Goal: Task Accomplishment & Management: Use online tool/utility

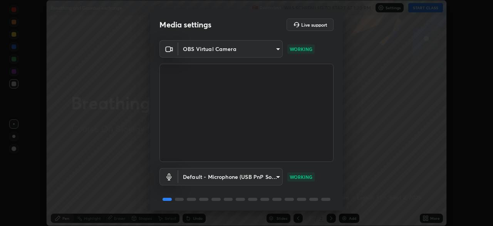
scroll to position [27, 0]
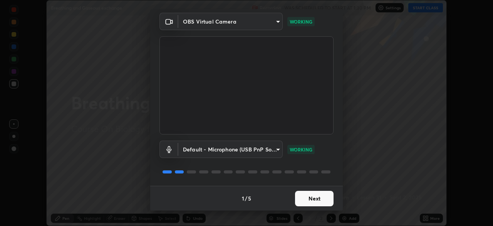
click at [309, 197] on button "Next" at bounding box center [314, 197] width 39 height 15
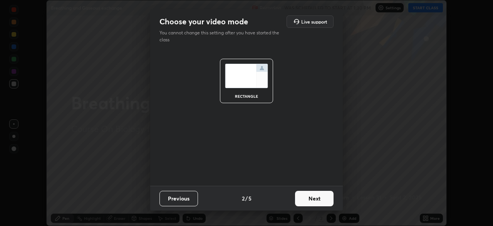
click at [314, 196] on button "Next" at bounding box center [314, 197] width 39 height 15
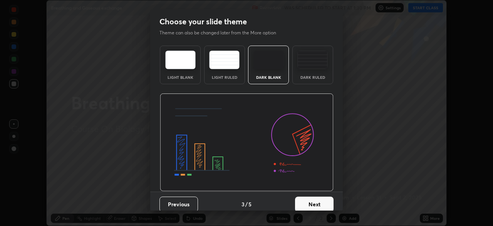
click at [302, 71] on div "Dark Ruled" at bounding box center [313, 64] width 41 height 39
click at [315, 205] on button "Next" at bounding box center [314, 203] width 39 height 15
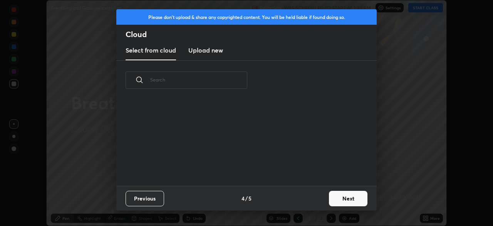
scroll to position [86, 247]
click at [331, 199] on button "Next" at bounding box center [348, 197] width 39 height 15
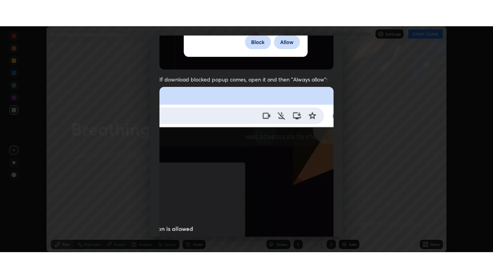
scroll to position [185, 0]
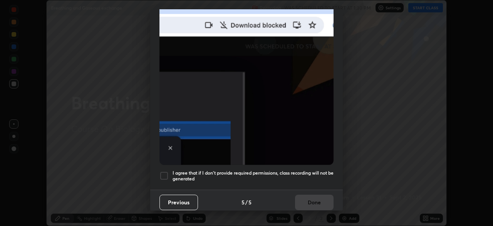
click at [249, 174] on h5 "I agree that if I don't provide required permissions, class recording will not …" at bounding box center [253, 176] width 161 height 12
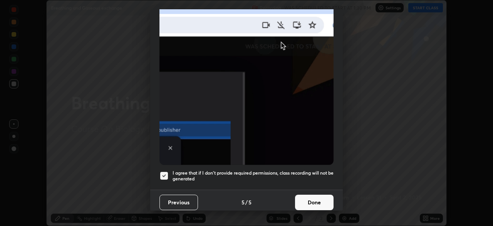
click at [306, 200] on button "Done" at bounding box center [314, 201] width 39 height 15
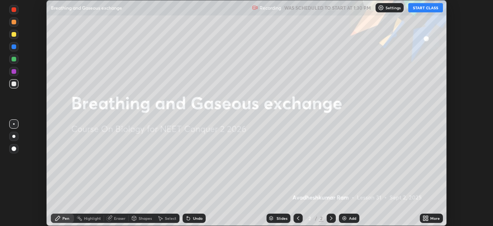
click at [420, 10] on button "START CLASS" at bounding box center [426, 7] width 35 height 9
click at [427, 216] on icon at bounding box center [427, 216] width 2 height 2
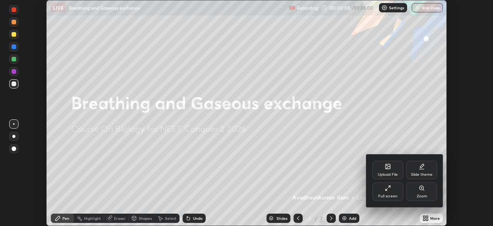
click at [392, 190] on div "Full screen" at bounding box center [388, 191] width 31 height 19
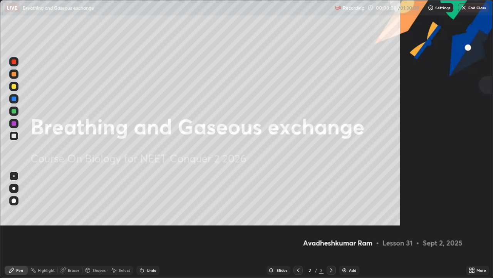
scroll to position [278, 493]
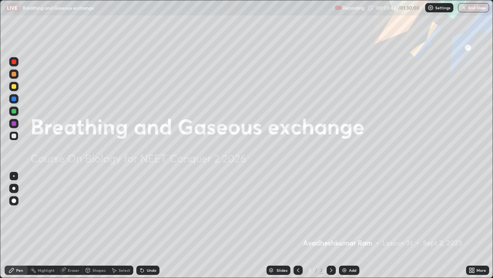
click at [347, 225] on div "Add" at bounding box center [349, 269] width 20 height 9
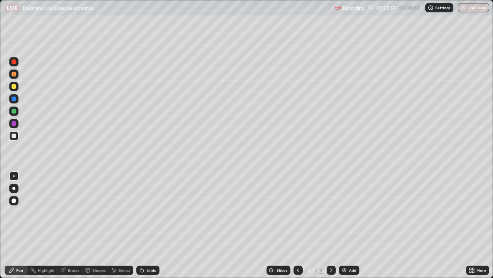
click at [13, 63] on div at bounding box center [14, 61] width 5 height 5
click at [13, 201] on div at bounding box center [14, 200] width 5 height 5
click at [14, 176] on div at bounding box center [14, 176] width 2 height 2
click at [144, 225] on div "Undo" at bounding box center [147, 269] width 23 height 9
click at [145, 225] on div "Undo" at bounding box center [147, 269] width 23 height 9
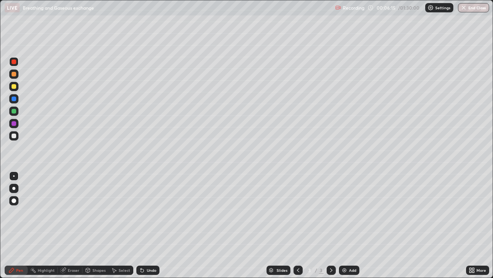
click at [13, 136] on div at bounding box center [14, 135] width 5 height 5
click at [153, 225] on div "Undo" at bounding box center [147, 269] width 23 height 9
click at [13, 63] on div at bounding box center [14, 61] width 5 height 5
click at [12, 204] on div at bounding box center [13, 200] width 9 height 9
click at [149, 225] on div "Undo" at bounding box center [152, 270] width 10 height 4
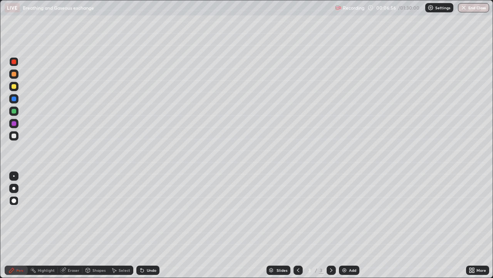
click at [69, 225] on div "Eraser" at bounding box center [74, 270] width 12 height 4
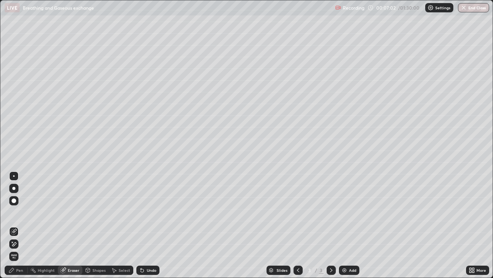
click at [14, 176] on div at bounding box center [14, 176] width 2 height 2
click at [16, 225] on div "Pen" at bounding box center [16, 269] width 23 height 9
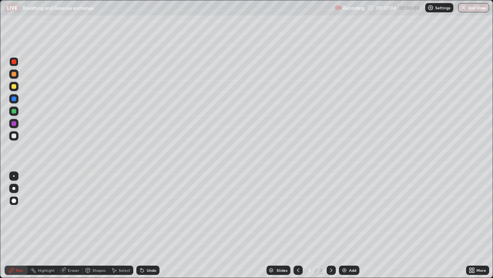
click at [14, 136] on div at bounding box center [14, 135] width 5 height 5
click at [67, 225] on div "Eraser" at bounding box center [70, 269] width 25 height 9
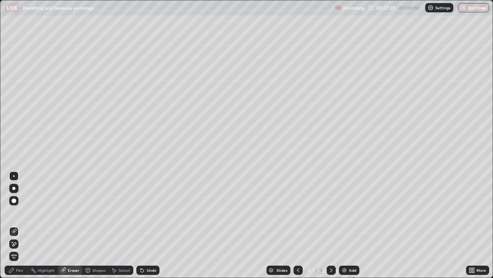
click at [15, 225] on div "Pen" at bounding box center [16, 269] width 23 height 9
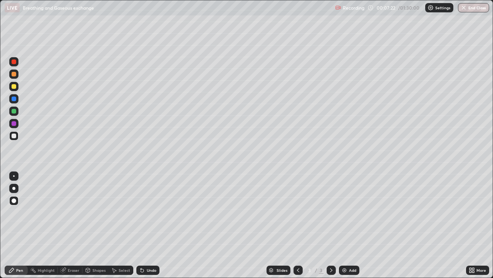
click at [14, 175] on div at bounding box center [14, 176] width 2 height 2
click at [70, 225] on div "Eraser" at bounding box center [74, 270] width 12 height 4
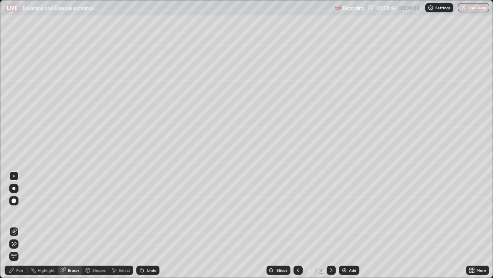
click at [16, 225] on div "Pen" at bounding box center [16, 269] width 23 height 9
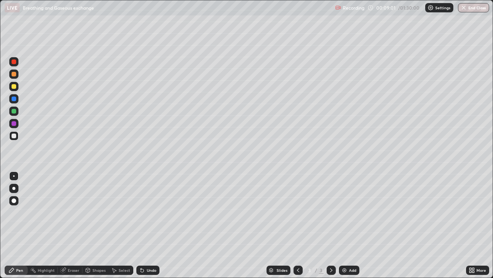
click at [146, 225] on div "Undo" at bounding box center [147, 269] width 23 height 9
click at [147, 225] on div "Undo" at bounding box center [152, 270] width 10 height 4
click at [14, 100] on div at bounding box center [14, 98] width 5 height 5
click at [144, 225] on div "Undo" at bounding box center [147, 269] width 23 height 9
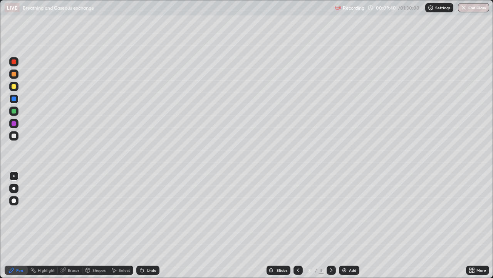
click at [144, 225] on div "Undo" at bounding box center [147, 269] width 23 height 9
click at [146, 225] on div "Undo" at bounding box center [147, 269] width 23 height 9
click at [346, 225] on img at bounding box center [345, 270] width 6 height 6
click at [13, 139] on div at bounding box center [13, 135] width 9 height 9
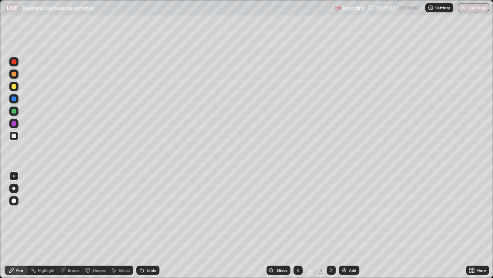
click at [148, 225] on div "Undo" at bounding box center [152, 270] width 10 height 4
click at [149, 225] on div "Undo" at bounding box center [152, 270] width 10 height 4
click at [148, 225] on div "Undo" at bounding box center [152, 270] width 10 height 4
click at [147, 225] on div "Undo" at bounding box center [152, 270] width 10 height 4
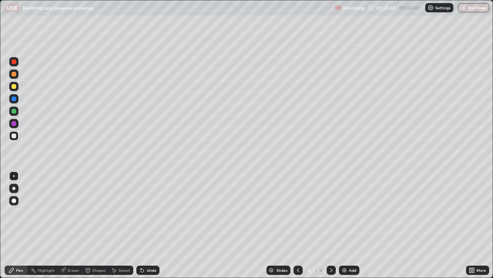
click at [147, 225] on div "Undo" at bounding box center [152, 270] width 10 height 4
click at [348, 225] on div "Add" at bounding box center [349, 269] width 20 height 9
click at [95, 225] on div "Shapes" at bounding box center [95, 269] width 26 height 9
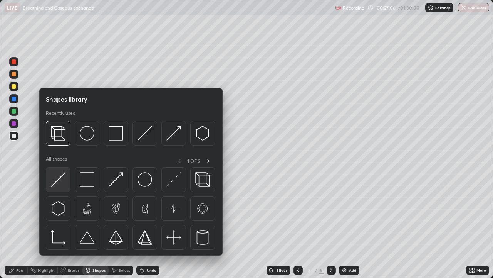
click at [64, 178] on img at bounding box center [58, 179] width 15 height 15
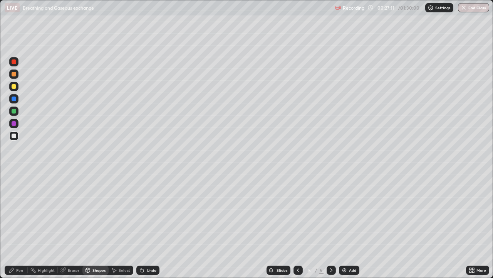
click at [12, 225] on div "Pen" at bounding box center [16, 269] width 23 height 9
click at [14, 136] on div at bounding box center [14, 135] width 5 height 5
click at [147, 225] on div "Undo" at bounding box center [152, 270] width 10 height 4
click at [93, 225] on div "Shapes" at bounding box center [99, 270] width 13 height 4
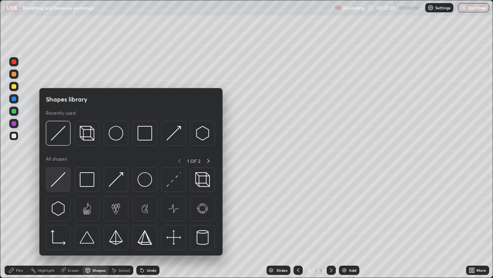
click at [56, 180] on img at bounding box center [58, 179] width 15 height 15
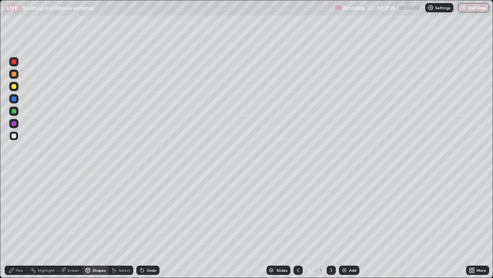
click at [15, 225] on div "Pen" at bounding box center [16, 269] width 23 height 9
click at [14, 87] on div at bounding box center [14, 86] width 5 height 5
click at [143, 225] on icon at bounding box center [142, 270] width 6 height 6
click at [144, 225] on div "Undo" at bounding box center [147, 269] width 23 height 9
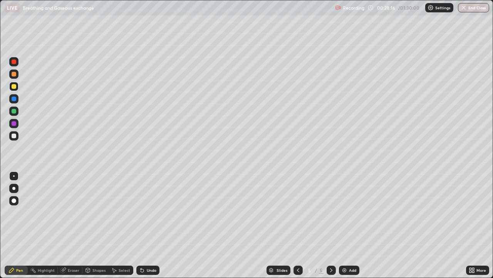
click at [93, 225] on div "Shapes" at bounding box center [99, 270] width 13 height 4
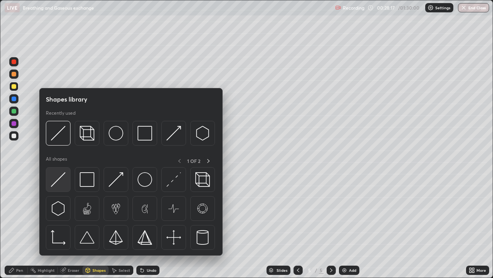
click at [58, 178] on img at bounding box center [58, 179] width 15 height 15
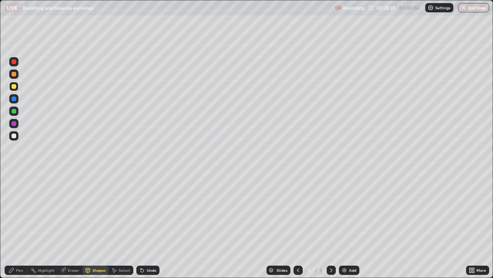
click at [15, 225] on div "Pen" at bounding box center [16, 269] width 23 height 9
click at [14, 176] on div at bounding box center [14, 176] width 2 height 2
click at [13, 138] on div at bounding box center [14, 135] width 5 height 5
click at [144, 225] on div "Undo" at bounding box center [147, 269] width 23 height 9
click at [145, 225] on div "Undo" at bounding box center [147, 269] width 23 height 9
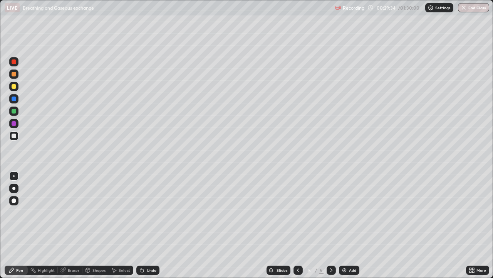
click at [149, 225] on div "Undo" at bounding box center [152, 270] width 10 height 4
click at [147, 225] on div "Undo" at bounding box center [152, 270] width 10 height 4
click at [143, 225] on icon at bounding box center [142, 270] width 6 height 6
click at [98, 225] on div "Shapes" at bounding box center [99, 270] width 13 height 4
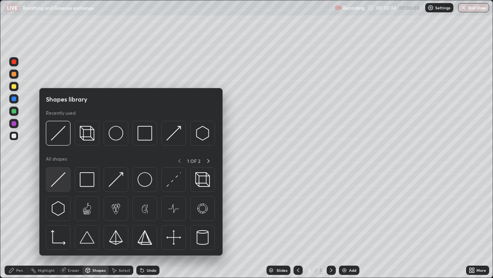
click at [61, 178] on img at bounding box center [58, 179] width 15 height 15
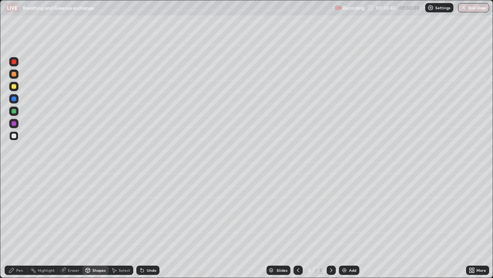
click at [13, 225] on icon at bounding box center [11, 270] width 5 height 5
click at [14, 87] on div at bounding box center [14, 86] width 5 height 5
click at [99, 225] on div "Shapes" at bounding box center [99, 270] width 13 height 4
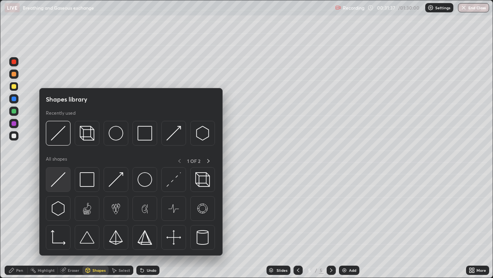
click at [61, 180] on img at bounding box center [58, 179] width 15 height 15
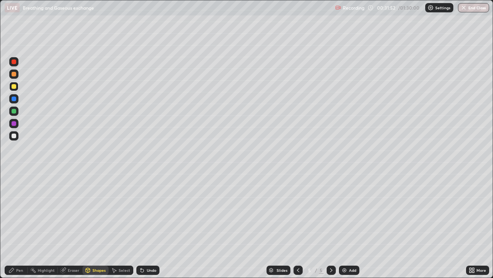
click at [144, 225] on div "Undo" at bounding box center [147, 269] width 23 height 9
click at [18, 225] on div "Pen" at bounding box center [19, 270] width 7 height 4
click at [141, 225] on icon at bounding box center [142, 270] width 3 height 3
click at [145, 225] on div "Undo" at bounding box center [147, 269] width 23 height 9
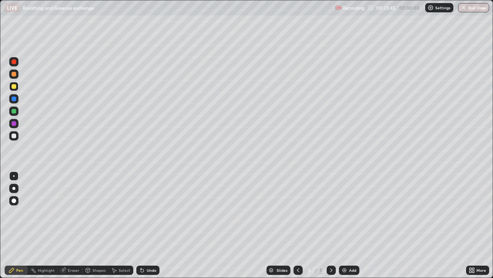
click at [13, 136] on div at bounding box center [14, 135] width 5 height 5
click at [93, 225] on div "Shapes" at bounding box center [95, 269] width 26 height 9
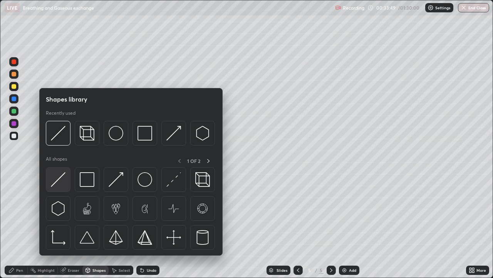
click at [59, 180] on img at bounding box center [58, 179] width 15 height 15
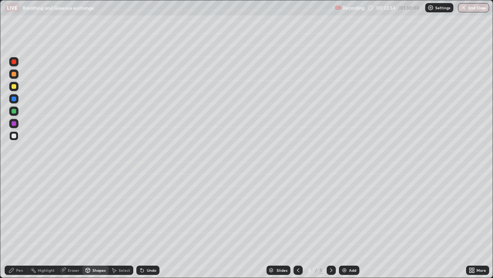
click at [11, 225] on icon at bounding box center [11, 270] width 6 height 6
click at [14, 86] on div at bounding box center [14, 86] width 5 height 5
click at [72, 225] on div "Eraser" at bounding box center [74, 270] width 12 height 4
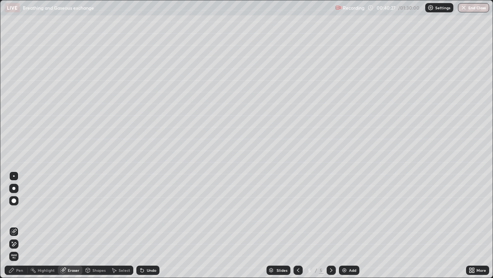
click at [18, 225] on div "Pen" at bounding box center [19, 270] width 7 height 4
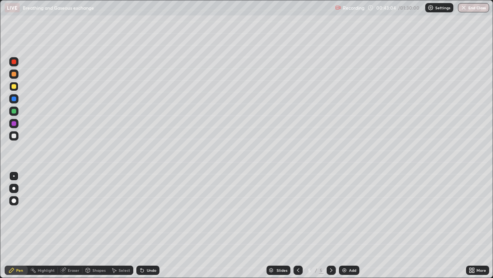
click at [148, 225] on div "Undo" at bounding box center [152, 270] width 10 height 4
click at [150, 225] on div "Undo" at bounding box center [152, 270] width 10 height 4
click at [147, 225] on div "Undo" at bounding box center [152, 270] width 10 height 4
click at [150, 225] on div "Undo" at bounding box center [152, 270] width 10 height 4
click at [15, 62] on div at bounding box center [14, 61] width 5 height 5
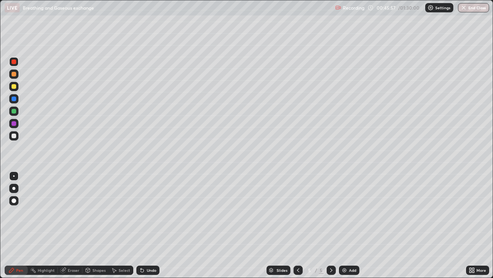
click at [143, 225] on icon at bounding box center [142, 270] width 6 height 6
click at [15, 111] on div at bounding box center [14, 111] width 5 height 5
click at [406, 146] on button "Undo" at bounding box center [414, 149] width 22 height 9
click at [345, 225] on img at bounding box center [345, 270] width 6 height 6
click at [147, 225] on div "Undo" at bounding box center [152, 270] width 10 height 4
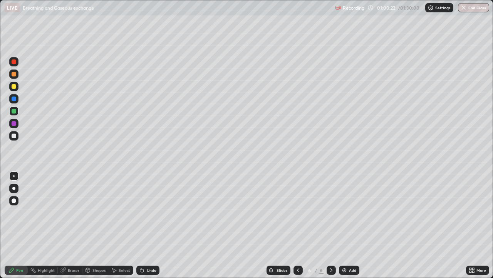
click at [148, 225] on div "Undo" at bounding box center [147, 269] width 23 height 9
click at [147, 225] on div "Undo" at bounding box center [152, 270] width 10 height 4
click at [14, 85] on div at bounding box center [14, 86] width 5 height 5
click at [13, 100] on div at bounding box center [14, 98] width 5 height 5
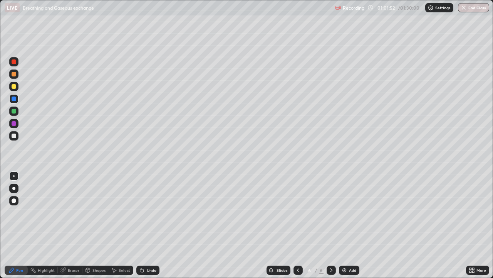
click at [13, 62] on div at bounding box center [14, 61] width 5 height 5
click at [14, 62] on div at bounding box center [14, 61] width 5 height 5
click at [14, 136] on div at bounding box center [14, 135] width 5 height 5
click at [14, 99] on div at bounding box center [14, 98] width 5 height 5
click at [15, 135] on div at bounding box center [14, 135] width 5 height 5
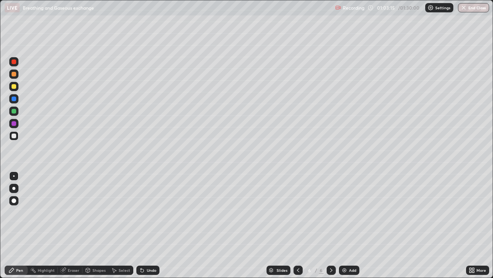
click at [150, 225] on div "Undo" at bounding box center [147, 269] width 23 height 9
click at [13, 87] on div at bounding box center [14, 86] width 5 height 5
click at [13, 138] on div at bounding box center [14, 135] width 5 height 5
click at [146, 225] on div "Undo" at bounding box center [147, 269] width 23 height 9
click at [158, 225] on div "Undo" at bounding box center [147, 269] width 23 height 9
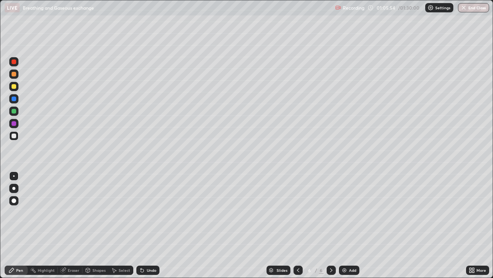
click at [155, 225] on div "Undo" at bounding box center [147, 269] width 23 height 9
click at [14, 100] on div at bounding box center [14, 98] width 5 height 5
click at [66, 225] on icon at bounding box center [63, 270] width 6 height 6
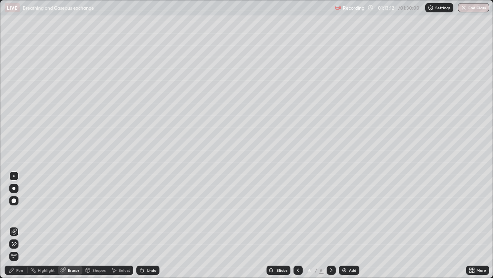
click at [20, 225] on div "Pen" at bounding box center [19, 270] width 7 height 4
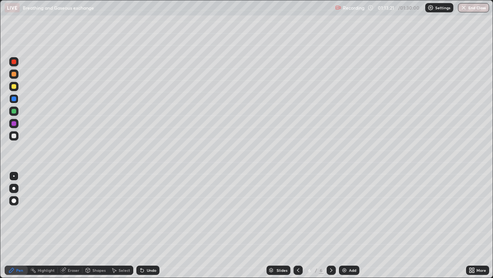
click at [141, 225] on icon at bounding box center [141, 268] width 1 height 1
click at [144, 225] on icon at bounding box center [142, 270] width 6 height 6
click at [68, 225] on div "Eraser" at bounding box center [74, 270] width 12 height 4
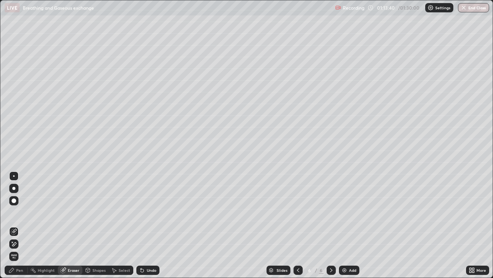
click at [16, 225] on div "Pen" at bounding box center [16, 269] width 23 height 9
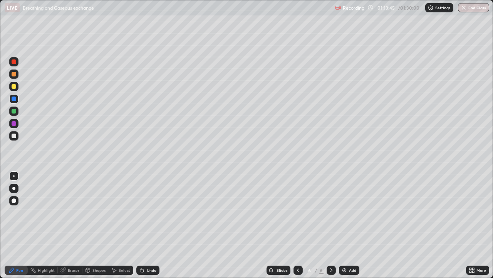
click at [12, 225] on icon at bounding box center [11, 270] width 5 height 5
click at [14, 176] on div at bounding box center [14, 176] width 2 height 2
click at [472, 9] on button "End Class" at bounding box center [473, 7] width 31 height 9
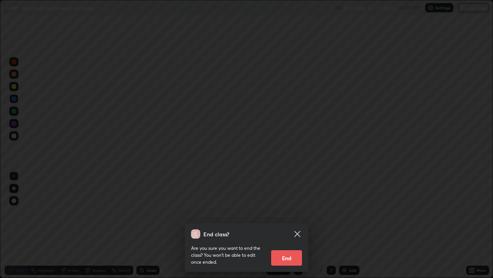
click at [287, 225] on button "End" at bounding box center [286, 257] width 31 height 15
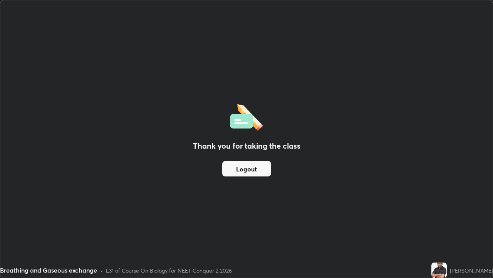
click at [263, 170] on button "Logout" at bounding box center [246, 168] width 49 height 15
